Goal: Information Seeking & Learning: Learn about a topic

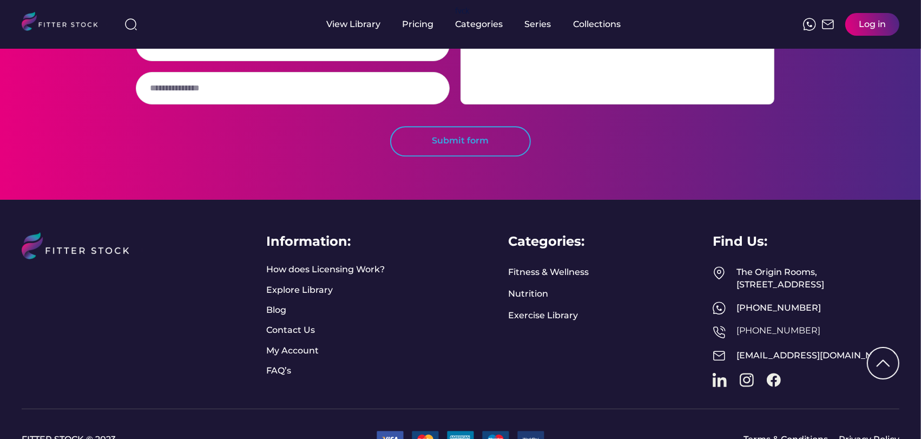
scroll to position [2842, 0]
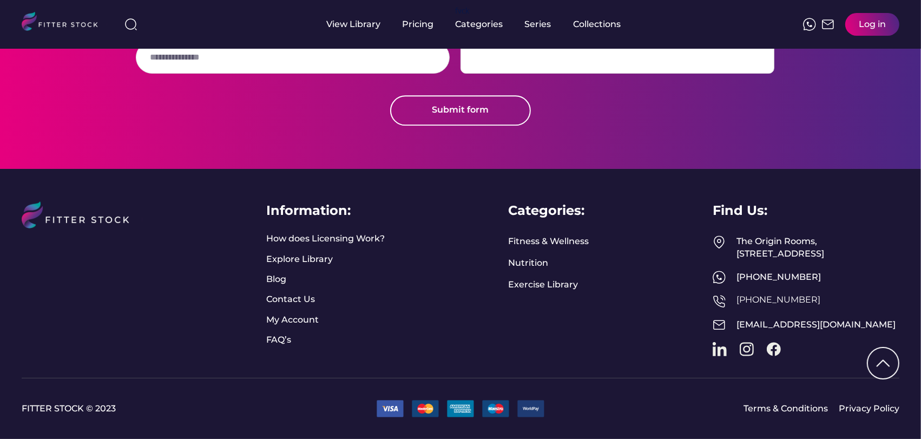
click at [416, 257] on div "Information: How does Licensing Work? Explore Library Blog Contact Us My Accoun…" at bounding box center [461, 274] width 878 height 210
click at [345, 169] on div "Information: How does Licensing Work? Explore Library Blog Contact Us My Accoun…" at bounding box center [461, 274] width 878 height 210
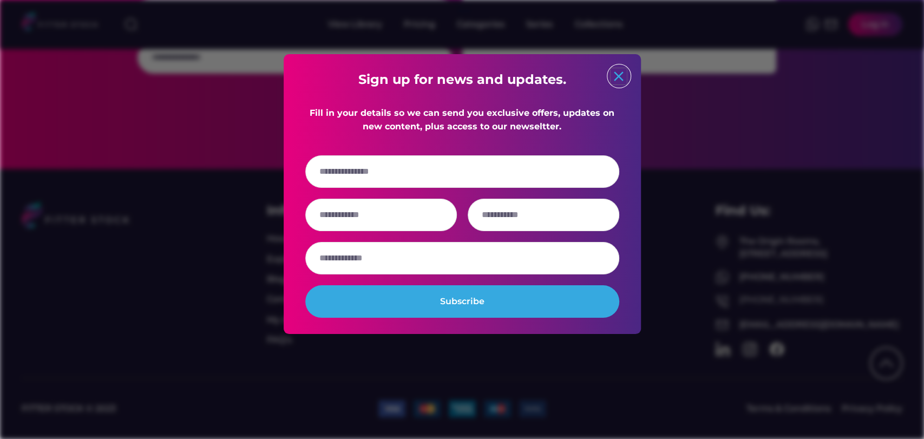
click at [617, 76] on text "close" at bounding box center [619, 76] width 16 height 16
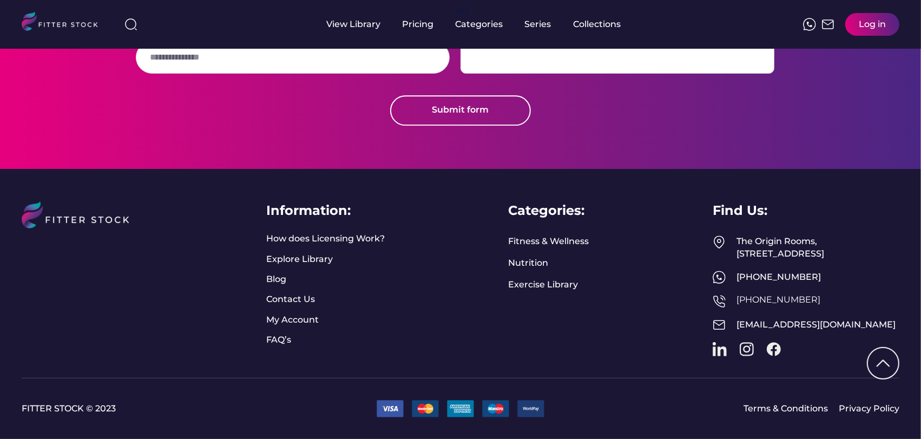
click at [99, 207] on img at bounding box center [82, 228] width 121 height 54
click at [299, 201] on div "Information:" at bounding box center [308, 210] width 84 height 18
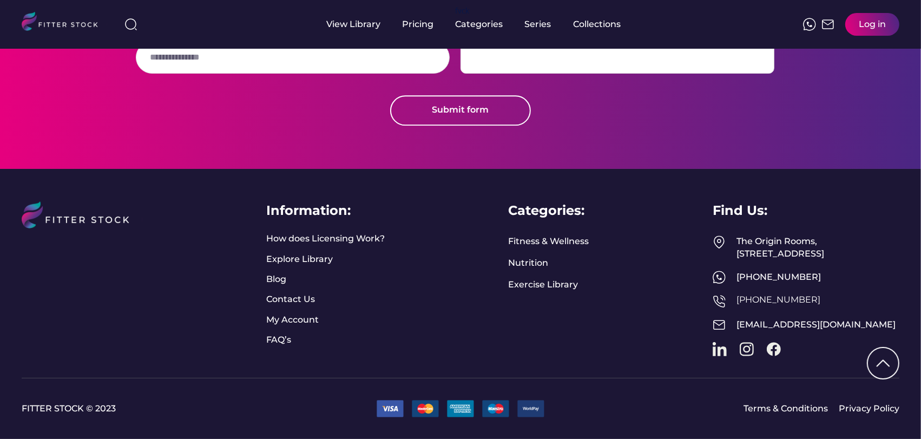
click at [299, 201] on div "Information:" at bounding box center [308, 210] width 84 height 18
click at [431, 199] on div "Information: How does Licensing Work? Explore Library Blog Contact Us My Accoun…" at bounding box center [461, 274] width 878 height 210
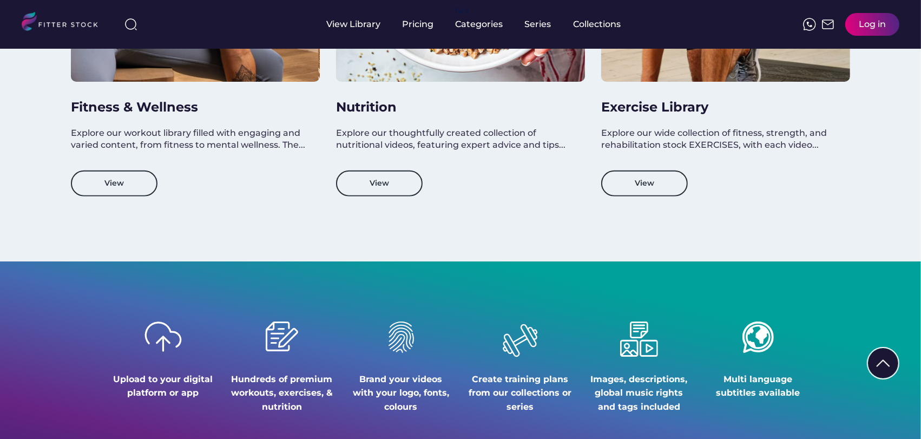
scroll to position [1098, 0]
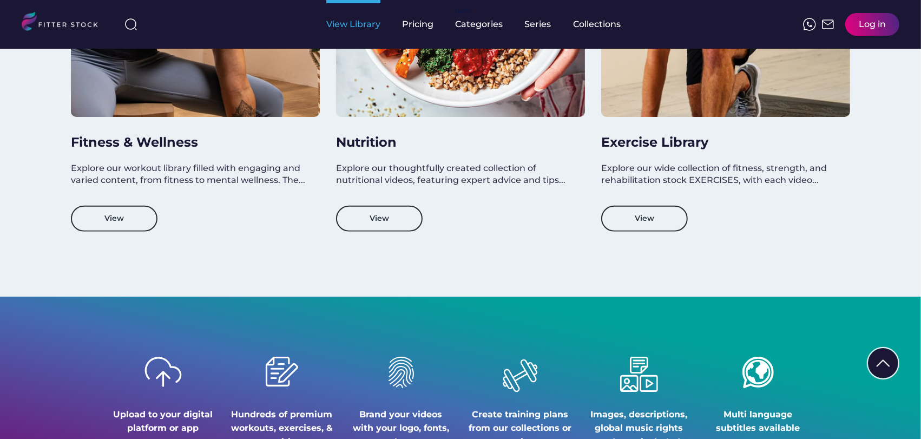
click at [352, 23] on div "View Library" at bounding box center [353, 24] width 54 height 12
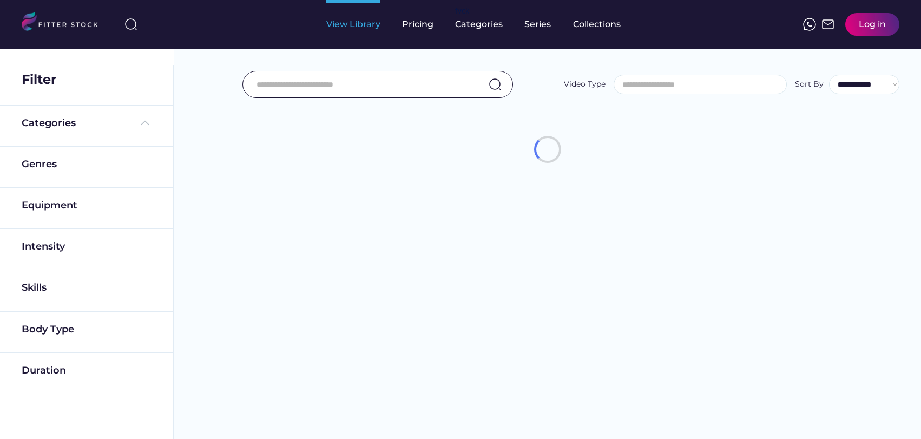
select select
select select "**********"
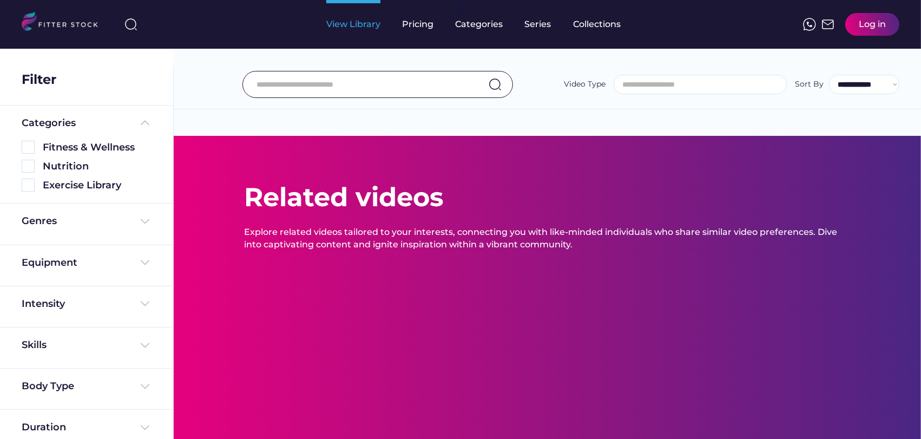
select select "**********"
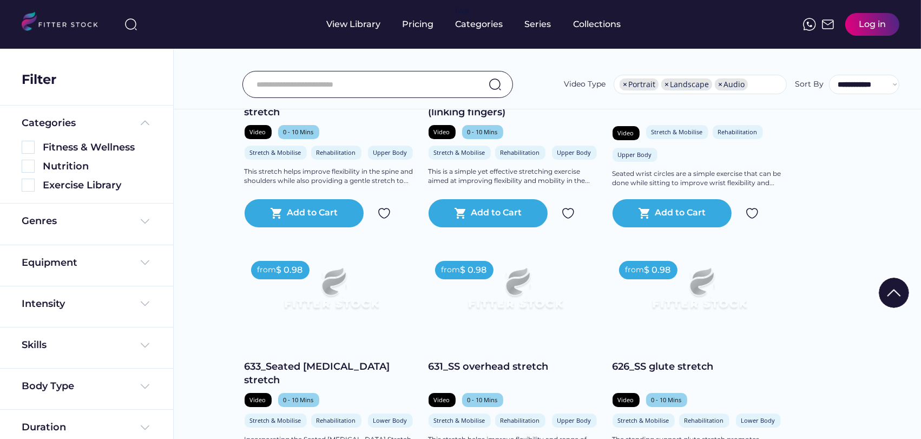
scroll to position [3555, 0]
